Goal: Transaction & Acquisition: Purchase product/service

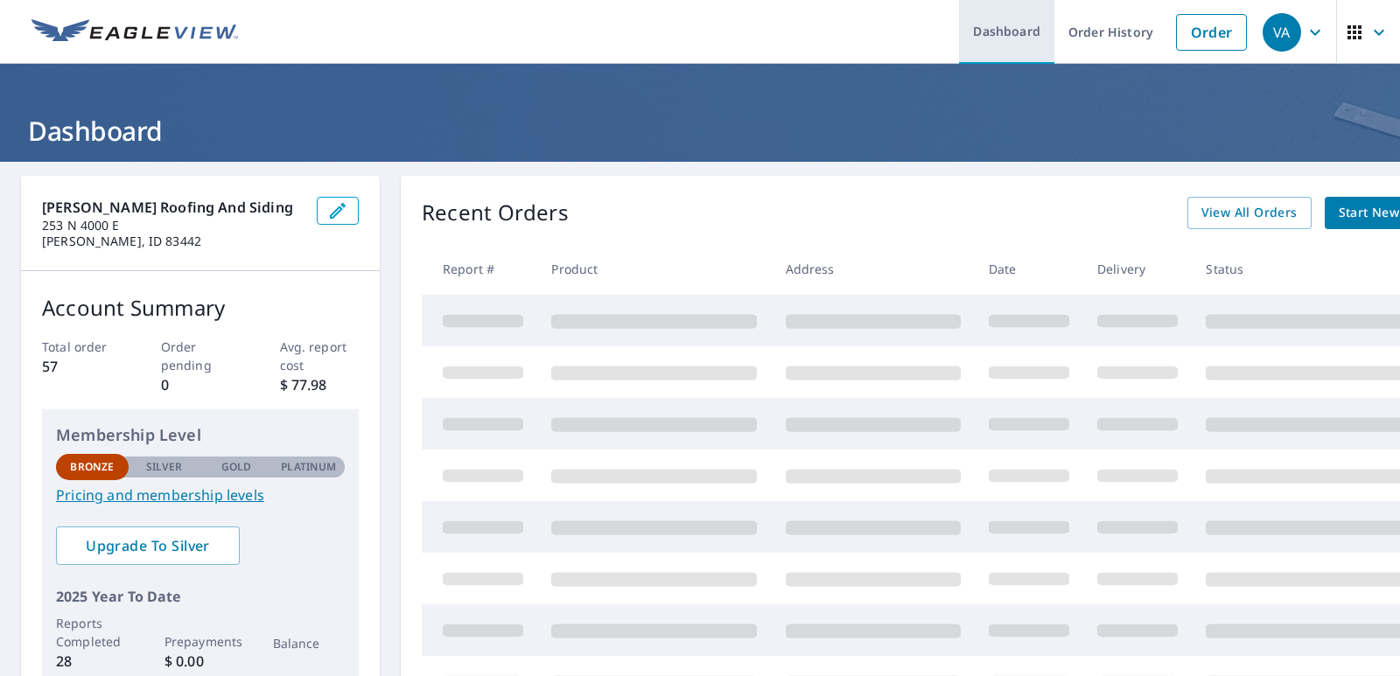
click at [1003, 33] on link "Dashboard" at bounding box center [1006, 32] width 95 height 64
click at [1243, 219] on span "View All Orders" at bounding box center [1249, 213] width 96 height 22
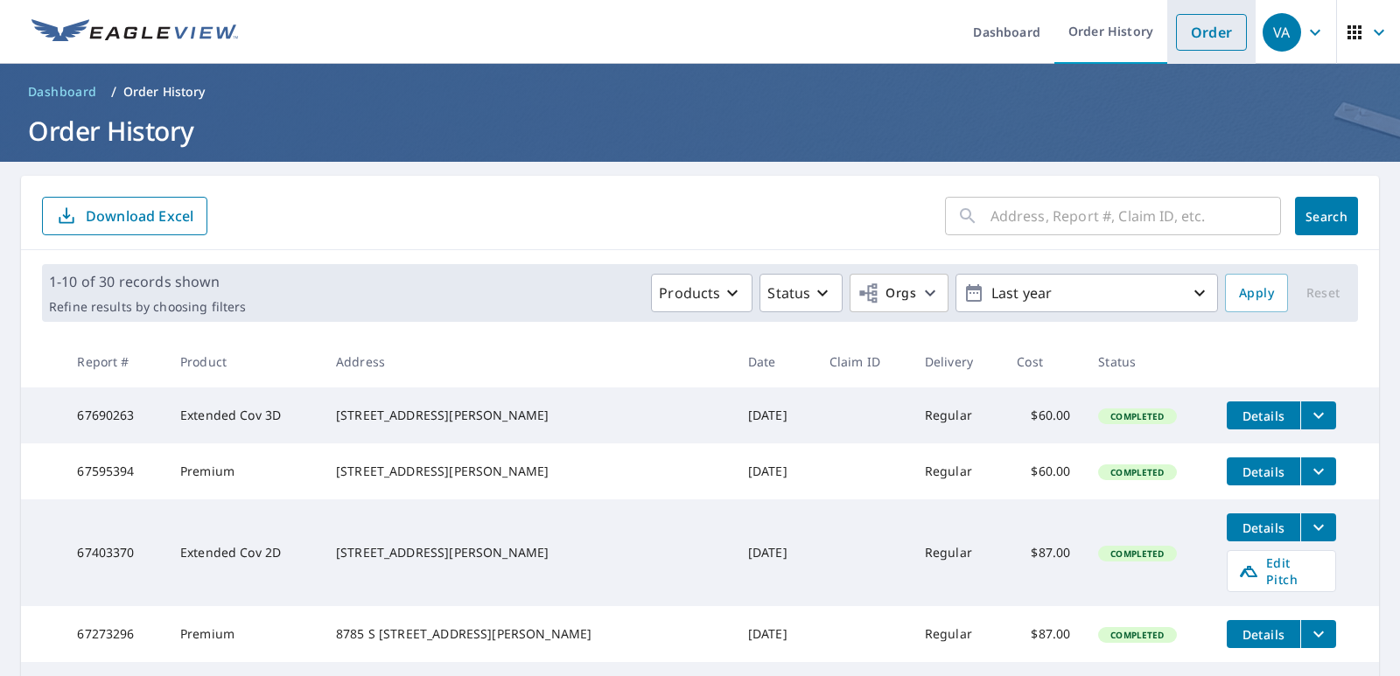
click at [1192, 28] on link "Order" at bounding box center [1211, 32] width 71 height 37
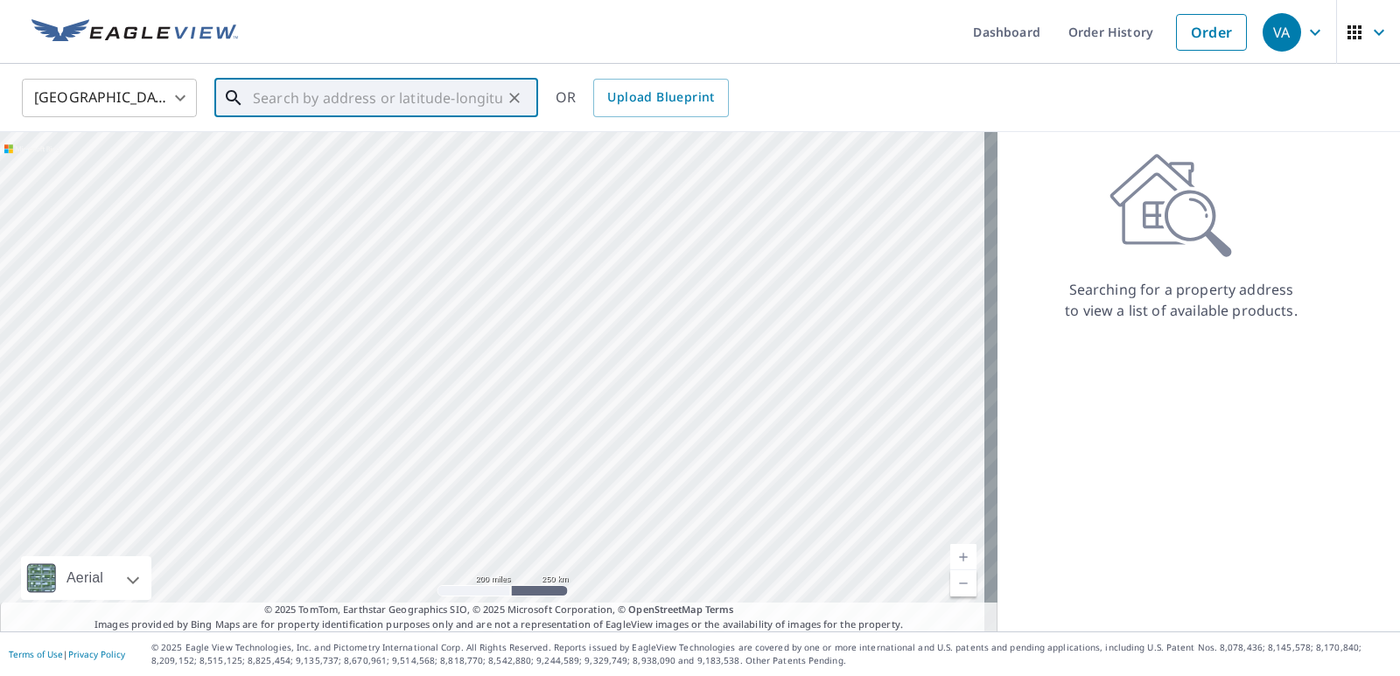
paste input "3745 N Goldeneye"
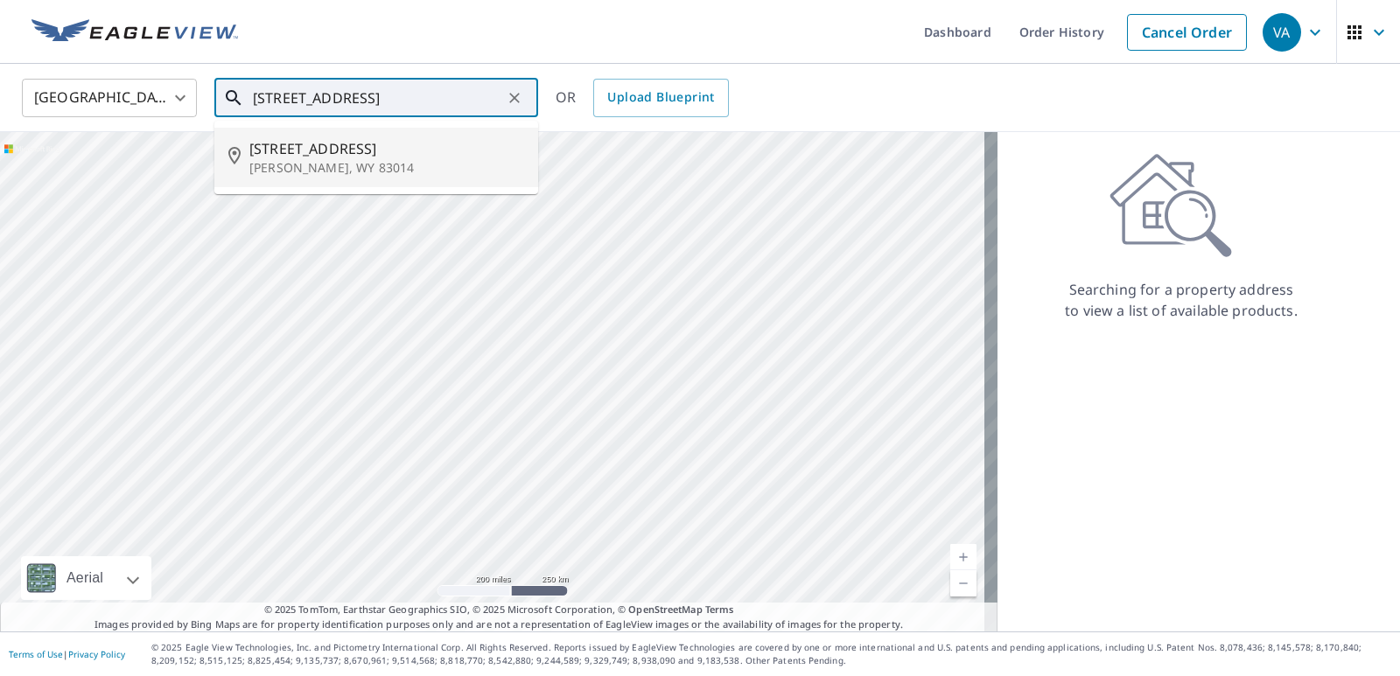
click at [322, 154] on span "3745 N Goldeneye Rd" at bounding box center [386, 148] width 275 height 21
type input "3745 N Goldeneye Rd Wilson, WY 83014"
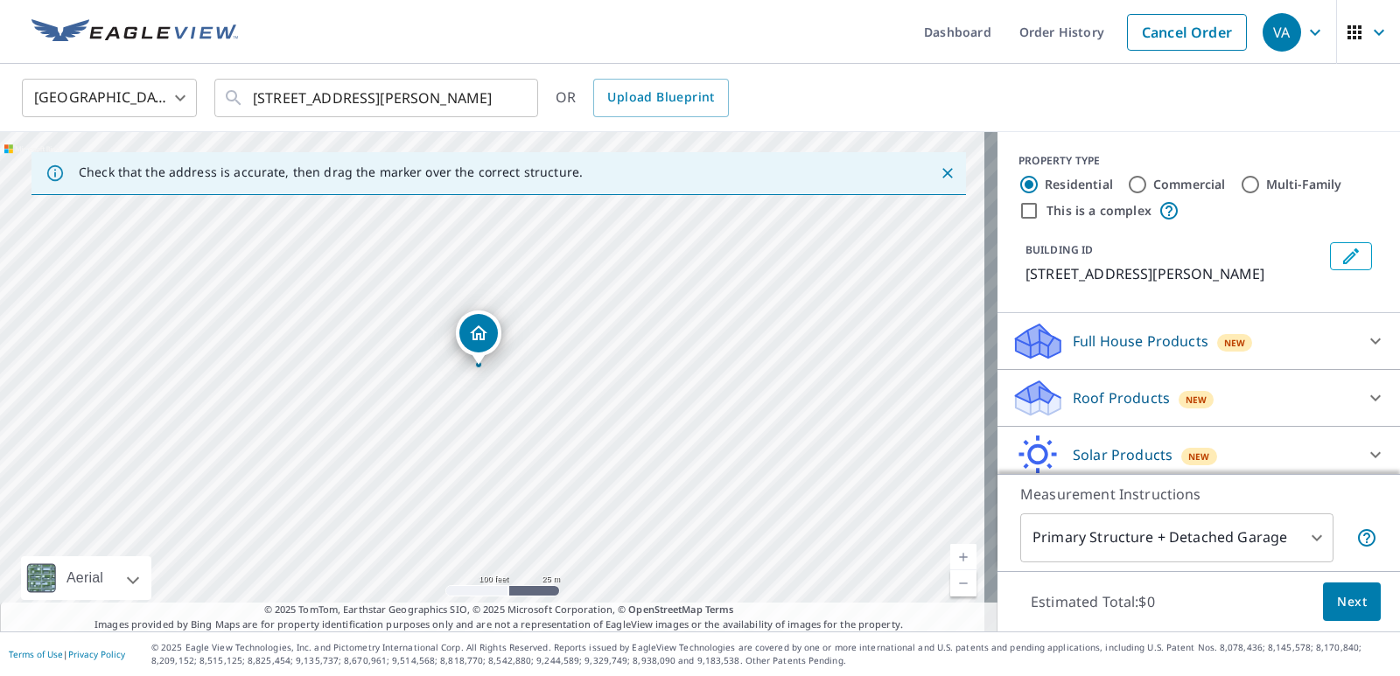
drag, startPoint x: 675, startPoint y: 264, endPoint x: 570, endPoint y: 340, distance: 129.2
click at [570, 340] on div "3745 N Goldeneye Rd Wilson, WY 83014" at bounding box center [499, 382] width 998 height 500
click at [1096, 403] on p "Roof Products" at bounding box center [1121, 398] width 97 height 21
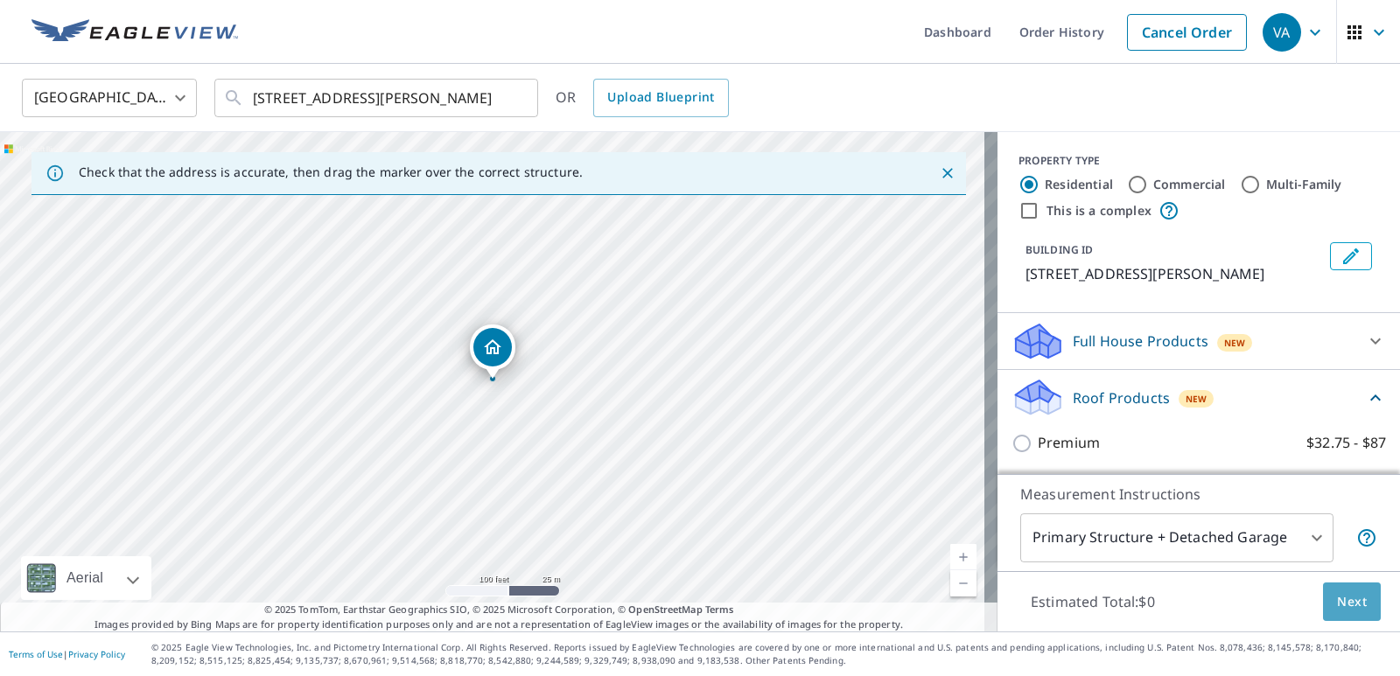
click at [1343, 600] on span "Next" at bounding box center [1352, 603] width 30 height 22
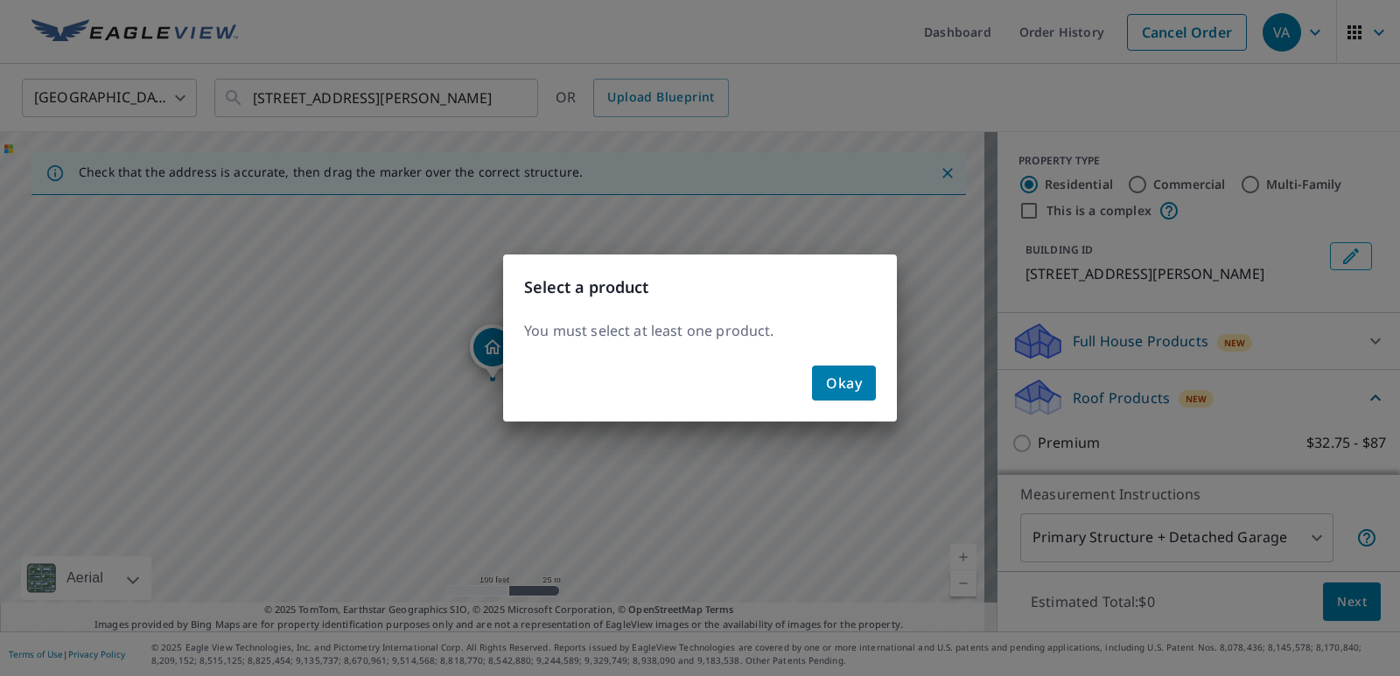
click at [849, 387] on span "Okay" at bounding box center [844, 383] width 36 height 25
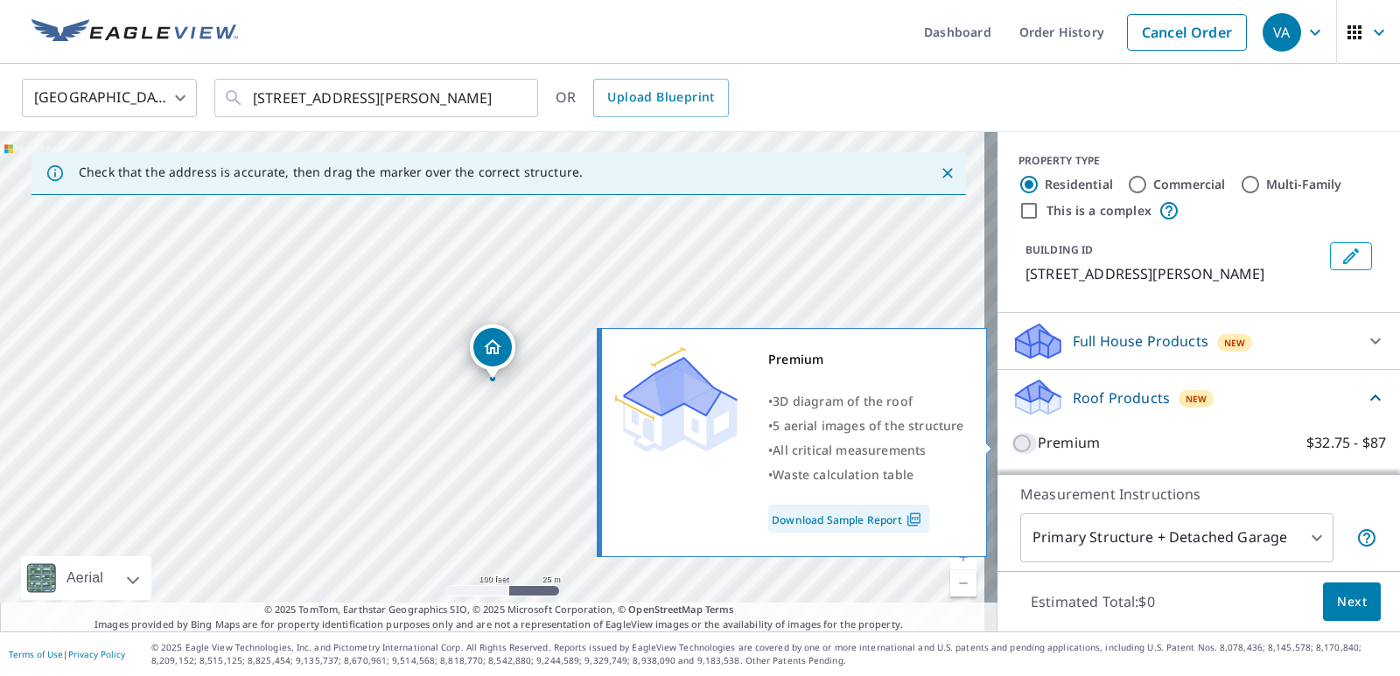
click at [1012, 445] on input "Premium $32.75 - $87" at bounding box center [1025, 443] width 26 height 21
checkbox input "true"
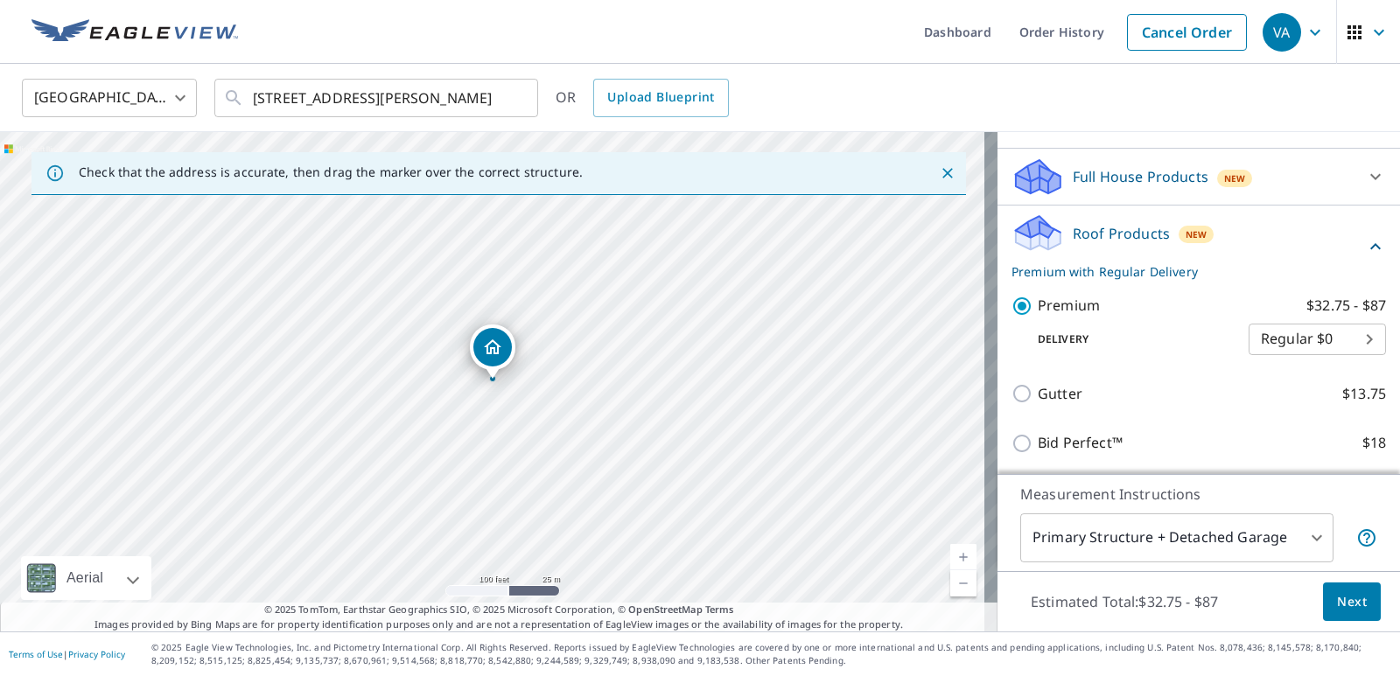
scroll to position [193, 0]
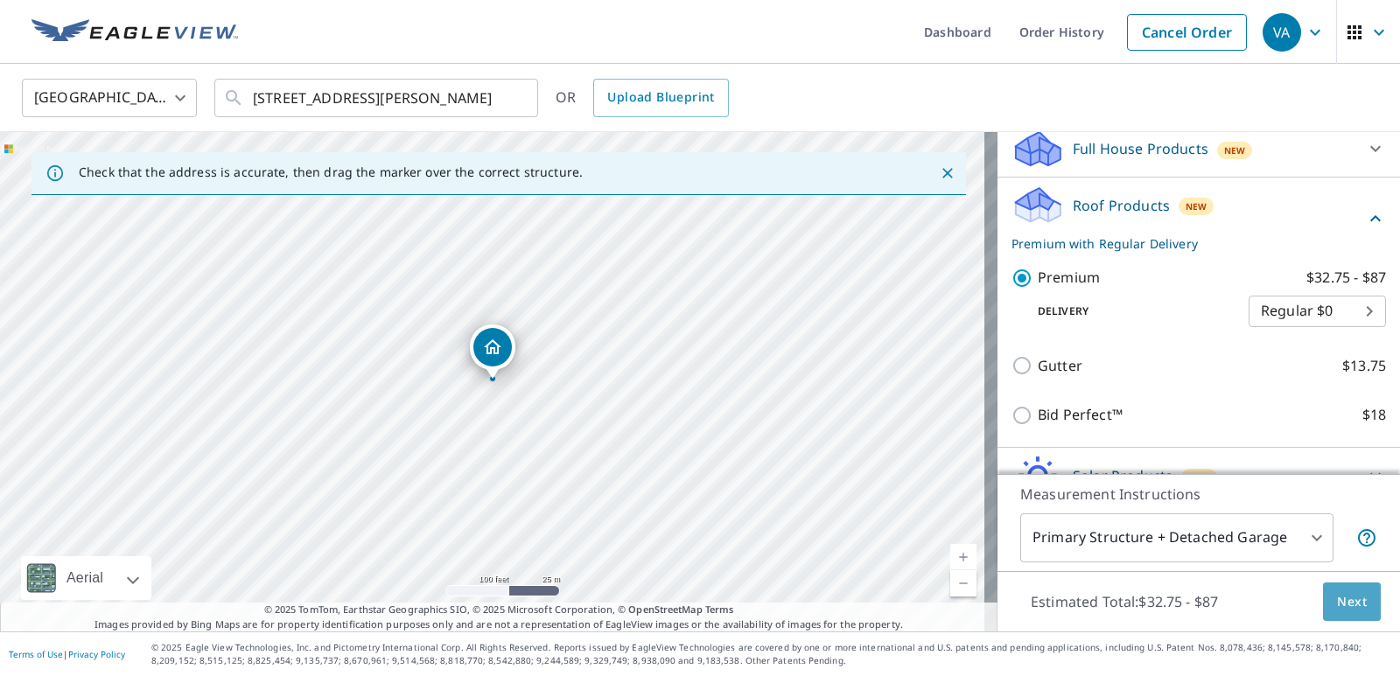
click at [1341, 601] on span "Next" at bounding box center [1352, 603] width 30 height 22
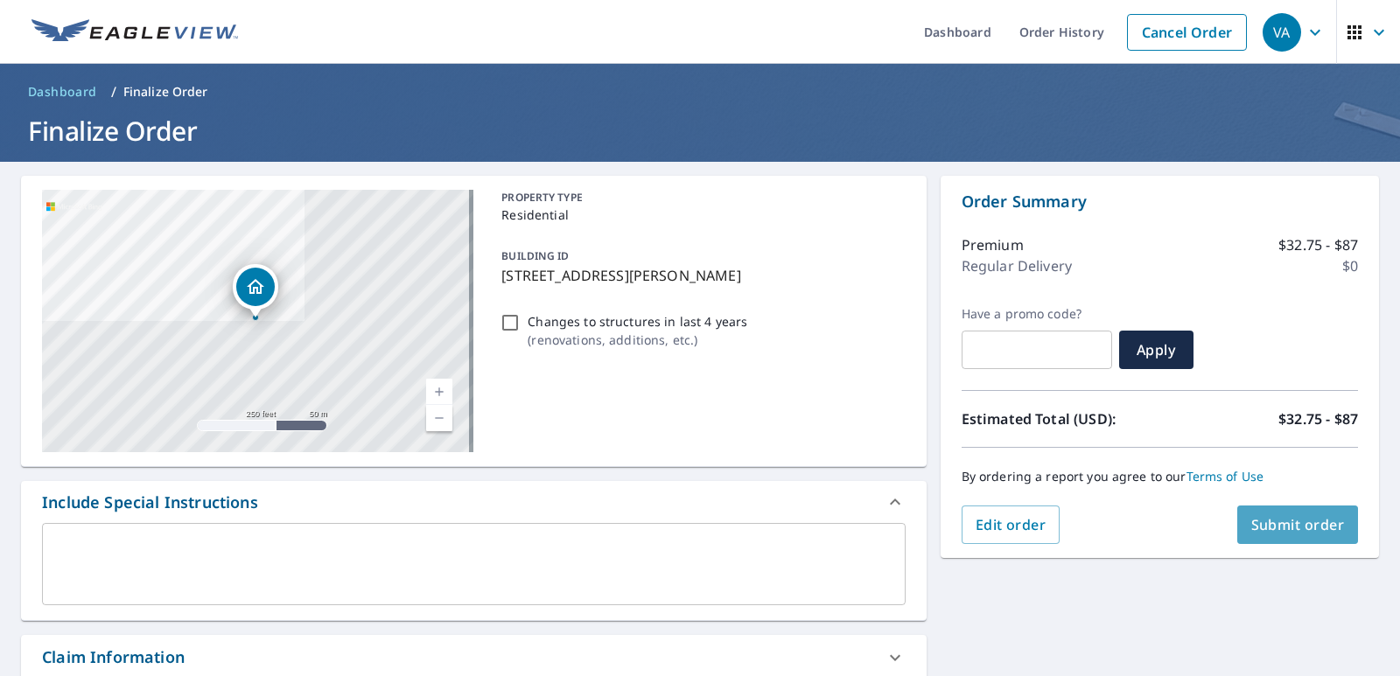
click at [1290, 518] on span "Submit order" at bounding box center [1298, 524] width 94 height 19
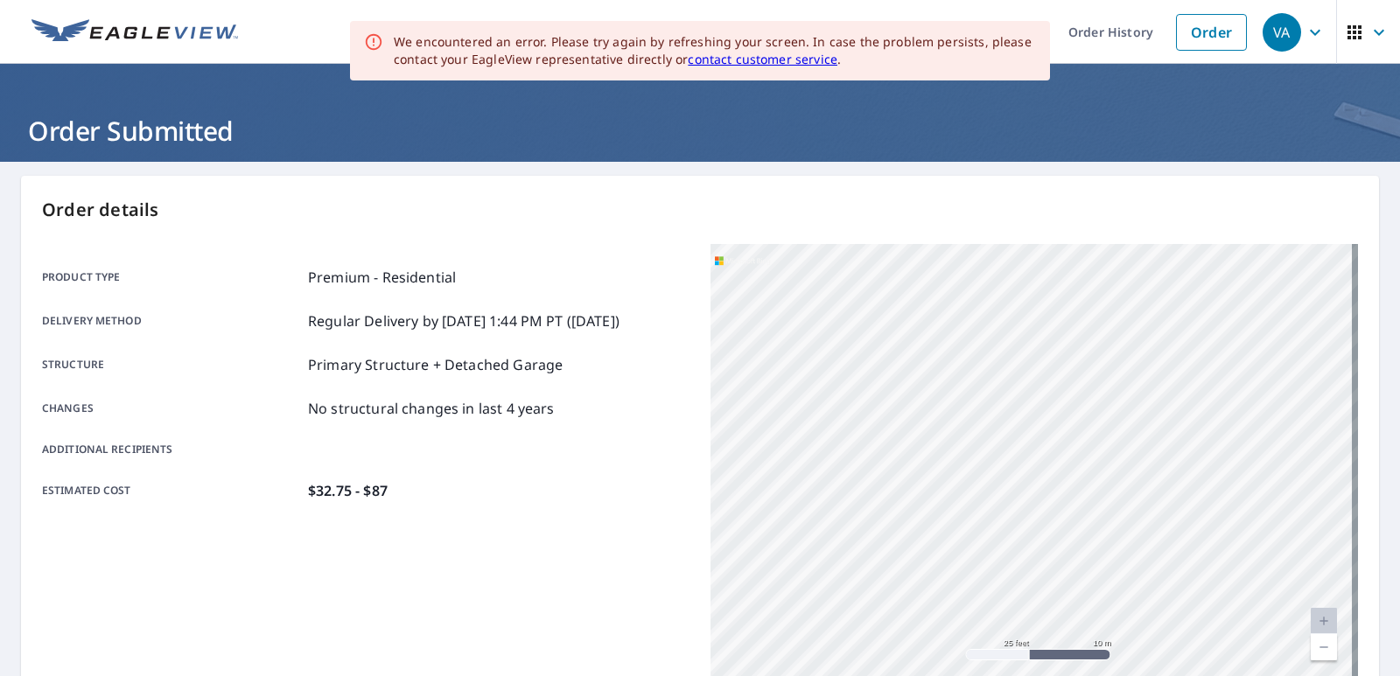
drag, startPoint x: 871, startPoint y: 408, endPoint x: 947, endPoint y: 652, distance: 255.7
click at [934, 676] on html "VA VA Dashboard Order History Order VA Order Submitted Order details Product ty…" at bounding box center [700, 338] width 1400 height 676
drag, startPoint x: 898, startPoint y: 268, endPoint x: 887, endPoint y: 700, distance: 432.4
click at [887, 676] on html "VA VA Dashboard Order History Order VA Order Submitted Order details Product ty…" at bounding box center [700, 338] width 1400 height 676
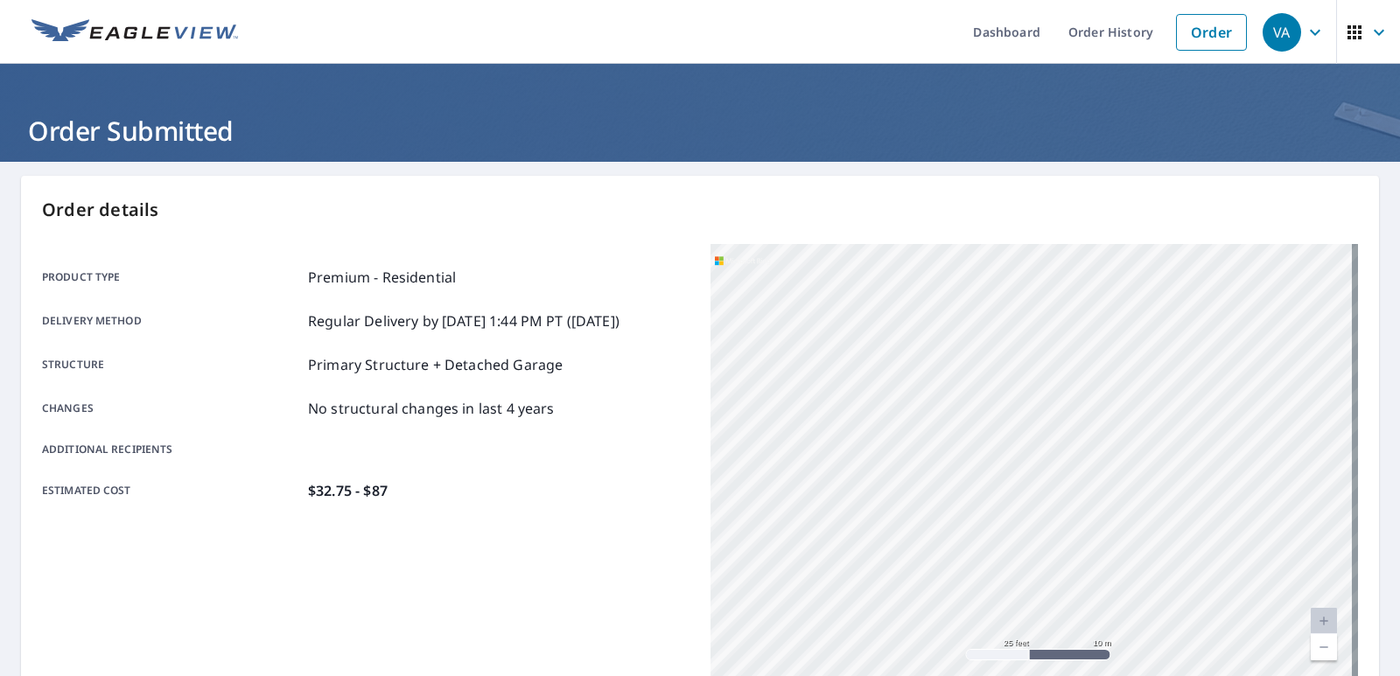
drag, startPoint x: 996, startPoint y: 308, endPoint x: 1202, endPoint y: 711, distance: 452.4
click at [1202, 676] on html "VA VA Dashboard Order History Order VA Order Submitted Order details Product ty…" at bounding box center [700, 338] width 1400 height 676
click at [1305, 36] on icon "button" at bounding box center [1315, 32] width 21 height 21
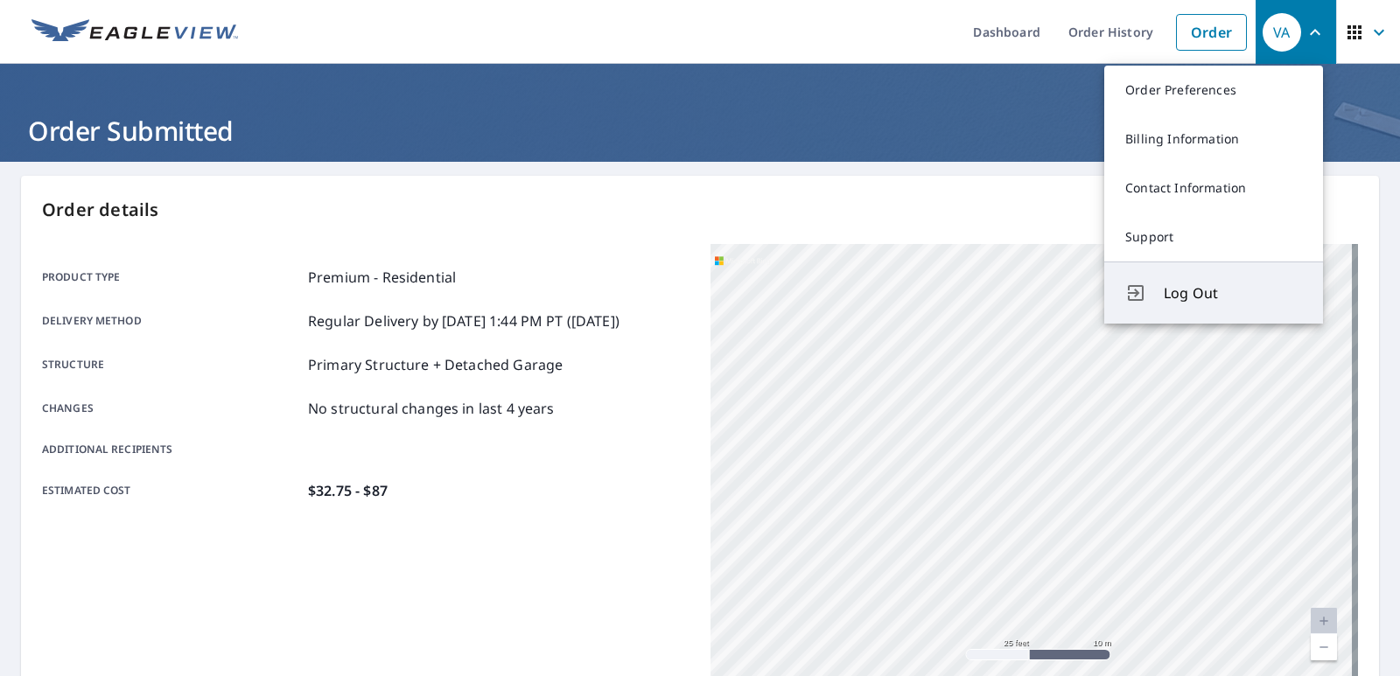
click at [1193, 297] on span "Log Out" at bounding box center [1233, 293] width 138 height 21
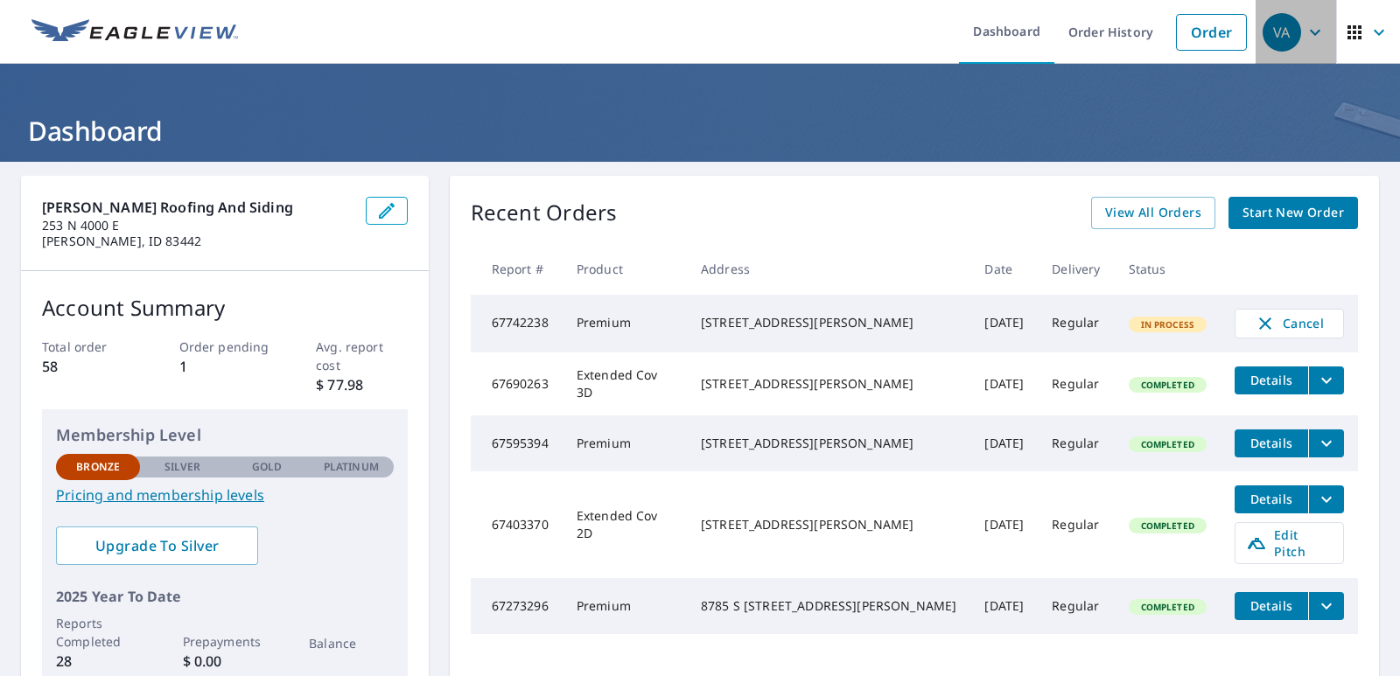
click at [1265, 40] on div "VA" at bounding box center [1282, 32] width 39 height 39
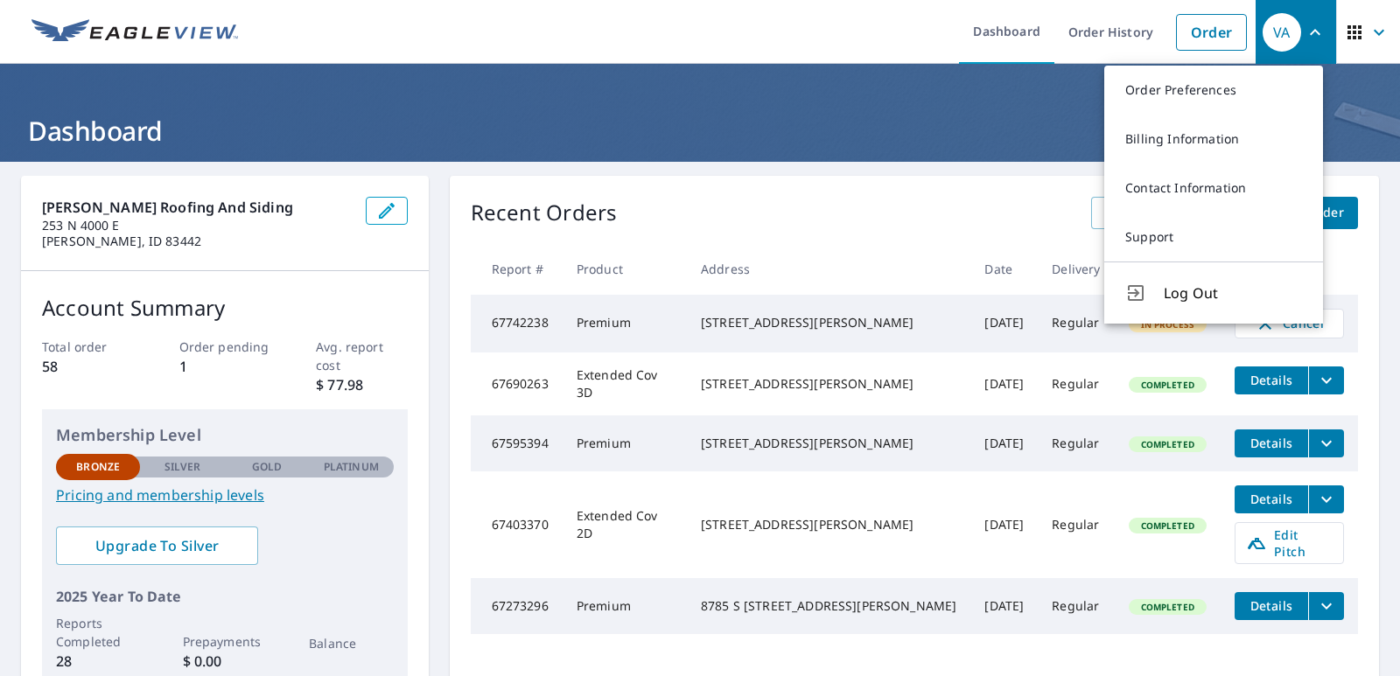
click at [1176, 292] on span "Log Out" at bounding box center [1233, 293] width 138 height 21
